Goal: Task Accomplishment & Management: Manage account settings

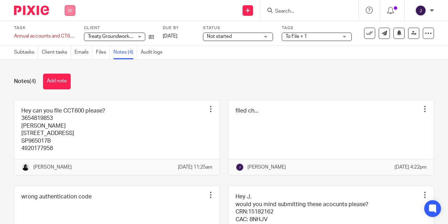
click at [69, 11] on icon at bounding box center [70, 10] width 4 height 4
click at [67, 35] on link "Work" at bounding box center [67, 32] width 12 height 5
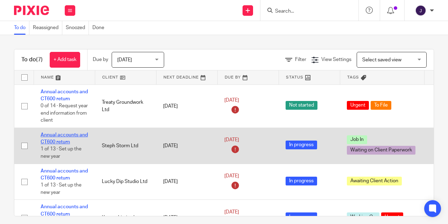
click at [70, 134] on link "Annual accounts and CT600 return" at bounding box center [64, 138] width 47 height 12
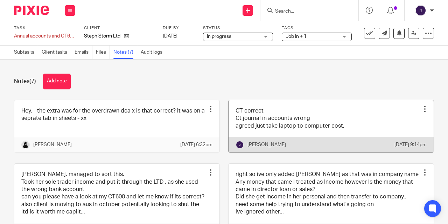
click at [242, 126] on link at bounding box center [330, 126] width 205 height 52
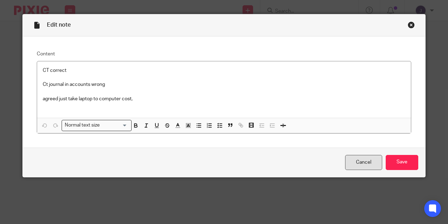
click at [362, 160] on link "Cancel" at bounding box center [363, 162] width 37 height 15
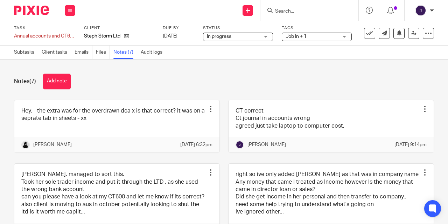
click at [105, 51] on link "Files" at bounding box center [103, 52] width 14 height 14
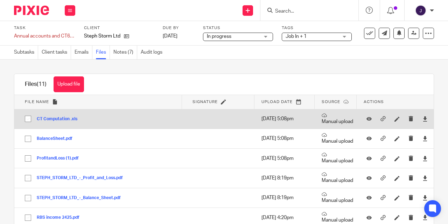
click at [56, 119] on button "CT Computation .xls" at bounding box center [60, 119] width 46 height 5
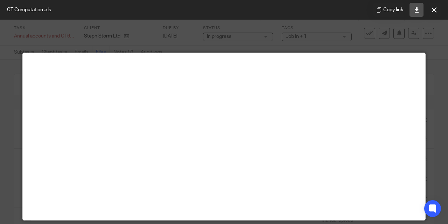
click at [415, 10] on icon at bounding box center [416, 9] width 5 height 5
click at [434, 12] on icon at bounding box center [433, 9] width 5 height 5
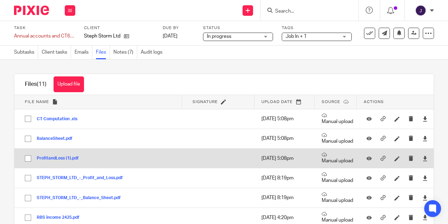
click at [52, 140] on button "BalanceSheet.pdf" at bounding box center [57, 138] width 41 height 5
click at [52, 140] on div "Files (11) Upload file Download selected Delete selected File name Signature Up…" at bounding box center [224, 199] width 420 height 252
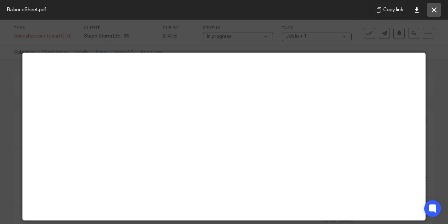
click at [428, 13] on button at bounding box center [434, 10] width 14 height 14
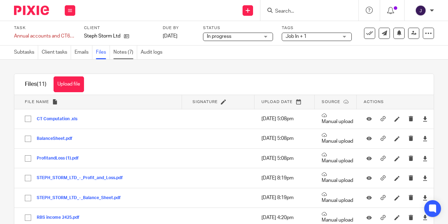
click at [118, 56] on link "Notes (7)" at bounding box center [125, 52] width 24 height 14
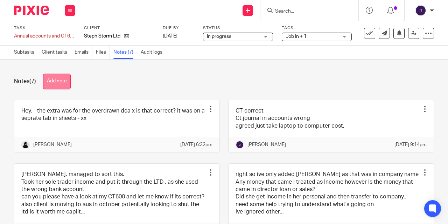
click at [59, 86] on button "Add note" at bounding box center [57, 81] width 28 height 16
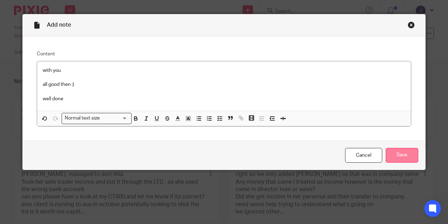
click at [395, 155] on input "Save" at bounding box center [402, 155] width 33 height 15
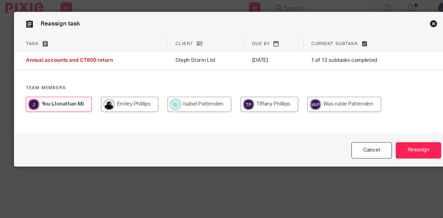
click at [105, 94] on input "radio" at bounding box center [128, 99] width 52 height 14
radio input "true"
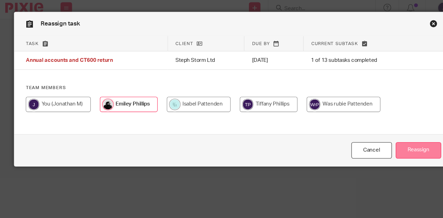
click at [372, 137] on input "Reassign" at bounding box center [393, 141] width 42 height 15
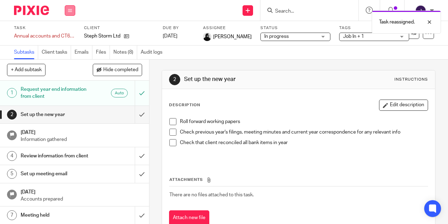
click at [69, 9] on icon at bounding box center [70, 10] width 4 height 4
click at [66, 37] on li "Work" at bounding box center [70, 33] width 19 height 10
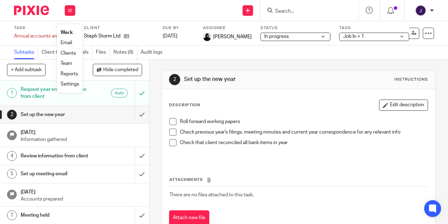
click at [68, 33] on link "Work" at bounding box center [67, 32] width 12 height 5
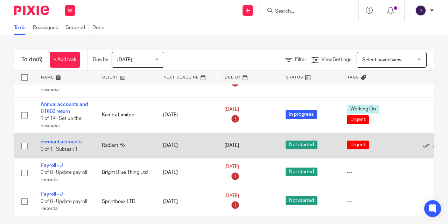
scroll to position [75, 0]
click at [63, 139] on link "dormant accounts" at bounding box center [61, 141] width 41 height 5
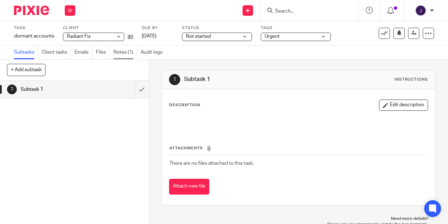
click at [125, 51] on link "Notes (1)" at bounding box center [125, 52] width 24 height 14
